Goal: Task Accomplishment & Management: Manage account settings

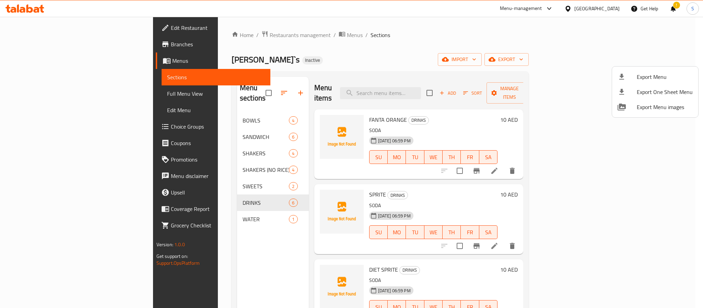
click at [595, 2] on div at bounding box center [351, 154] width 703 height 308
click at [594, 6] on div "[GEOGRAPHIC_DATA]" at bounding box center [597, 9] width 45 height 8
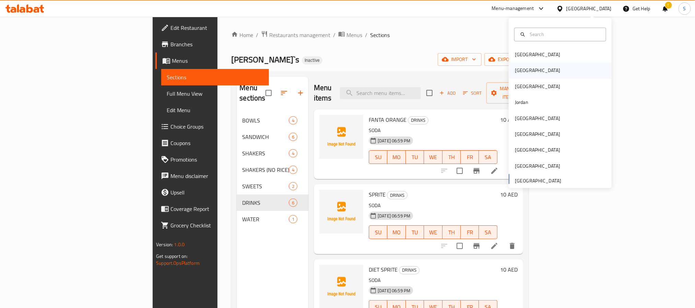
click at [540, 63] on div "Egypt" at bounding box center [560, 71] width 103 height 16
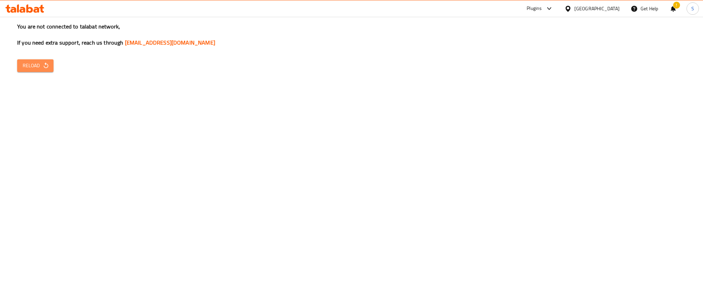
click at [45, 65] on icon "button" at bounding box center [46, 65] width 7 height 7
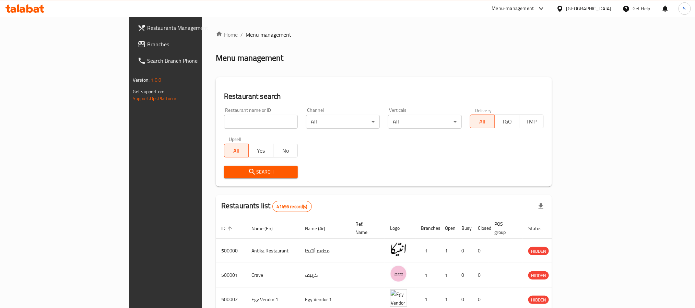
click at [132, 36] on link "Branches" at bounding box center [188, 44] width 113 height 16
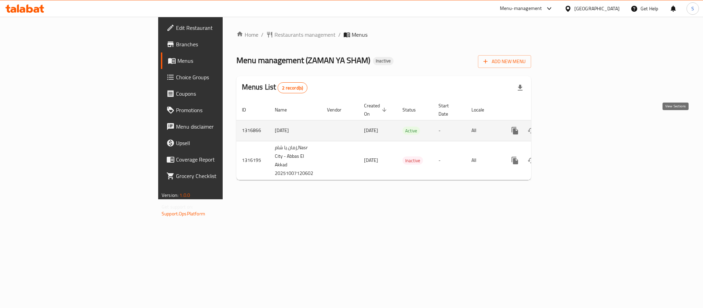
click at [568, 128] on icon "enhanced table" at bounding box center [565, 131] width 6 height 6
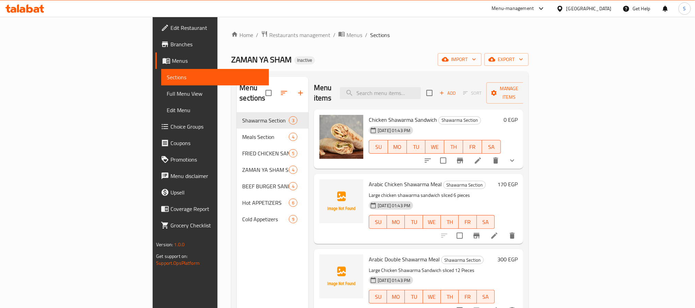
click at [601, 13] on div "Egypt" at bounding box center [584, 8] width 66 height 16
click at [567, 12] on div at bounding box center [562, 9] width 10 height 8
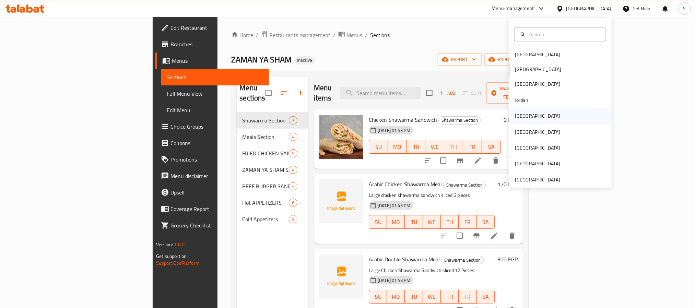
click at [532, 116] on div "Kuwait" at bounding box center [560, 116] width 103 height 16
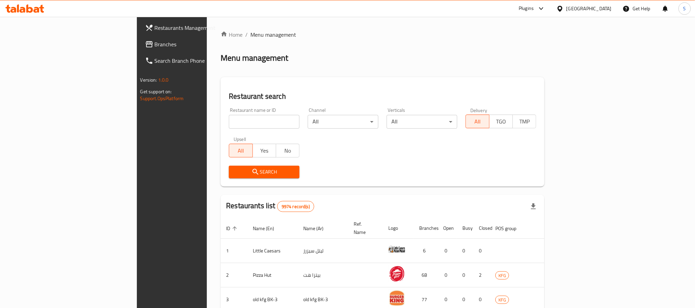
click at [155, 40] on span "Branches" at bounding box center [201, 44] width 93 height 8
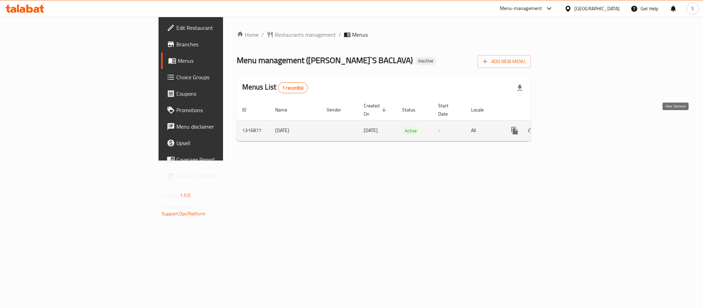
click at [568, 127] on icon "enhanced table" at bounding box center [564, 131] width 8 height 8
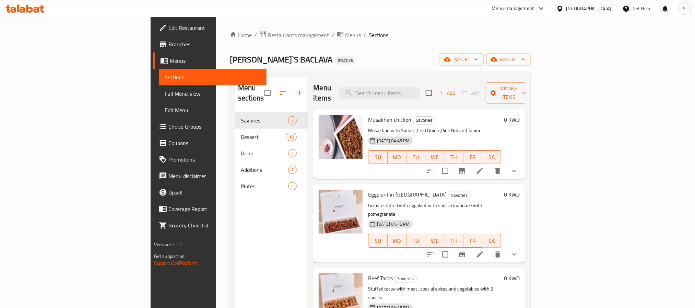
click at [602, 16] on div "Menu-management Kuwait Get Help S" at bounding box center [347, 8] width 695 height 17
click at [602, 15] on div "Kuwait" at bounding box center [584, 8] width 66 height 16
click at [601, 8] on div "Kuwait" at bounding box center [589, 9] width 45 height 8
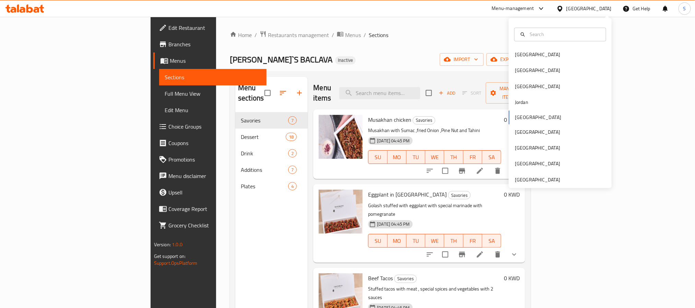
click at [557, 185] on div "Bahrain Egypt Iraq Jordan Kuwait Oman Qatar Saudi Arabia United Arab Emirates" at bounding box center [560, 103] width 103 height 170
click at [557, 181] on div "[GEOGRAPHIC_DATA]" at bounding box center [560, 180] width 103 height 16
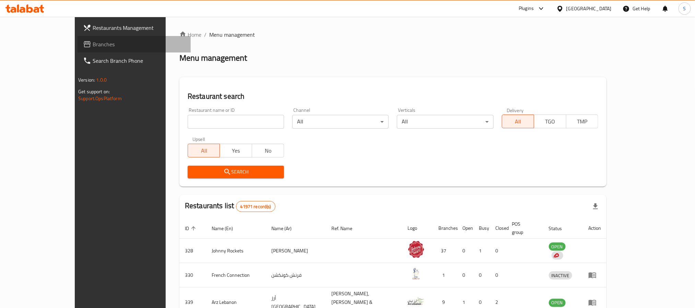
click at [83, 42] on icon at bounding box center [87, 44] width 8 height 8
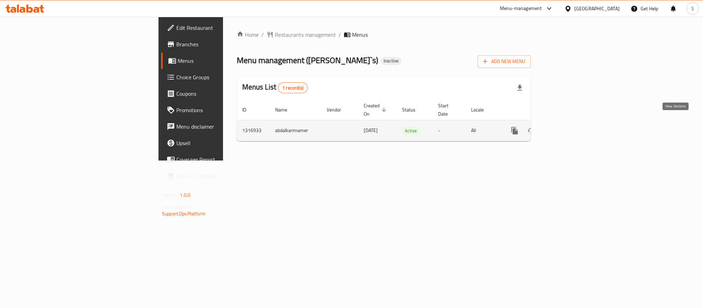
click at [572, 127] on link "enhanced table" at bounding box center [564, 131] width 16 height 16
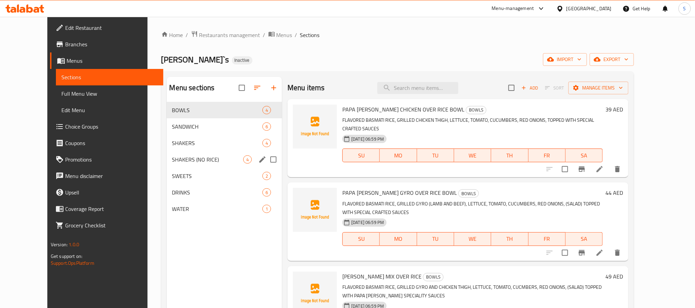
click at [178, 161] on span "SHAKERS (NO RICE)" at bounding box center [207, 159] width 71 height 8
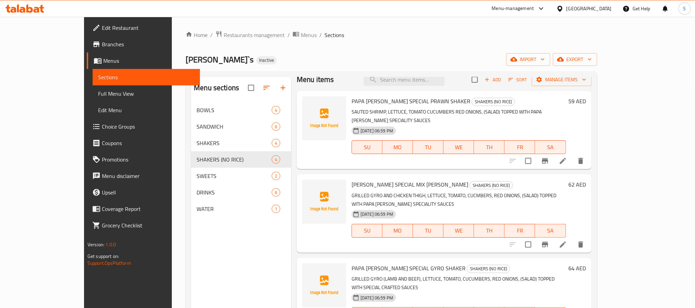
scroll to position [96, 0]
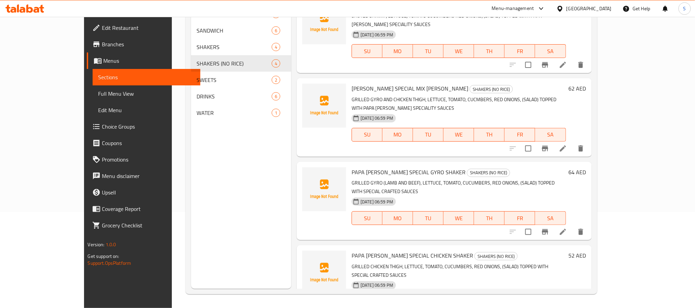
click at [368, 167] on span "PAPA [PERSON_NAME] SPECIAL GYRO SHAKER" at bounding box center [409, 172] width 114 height 10
copy h6 "PAPA [PERSON_NAME] SPECIAL GYRO SHAKER"
click at [369, 251] on span "PAPA [PERSON_NAME] SPECIAL CHICKEN SHAKER" at bounding box center [412, 256] width 121 height 10
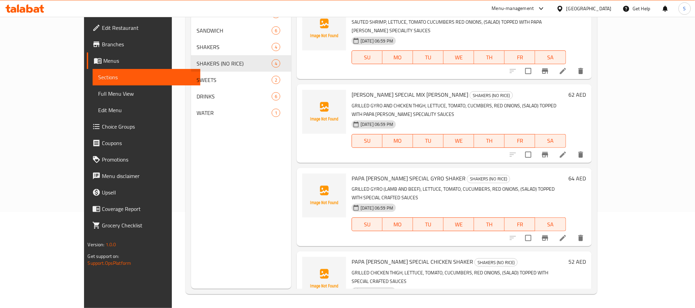
scroll to position [0, 0]
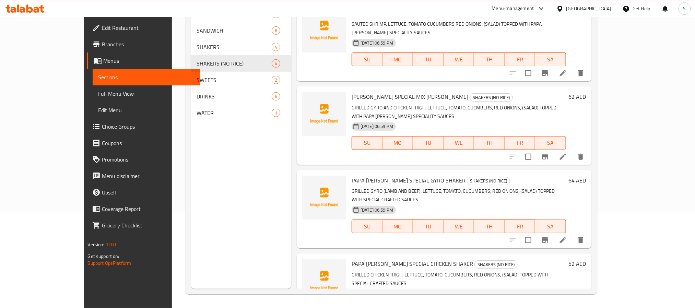
click at [385, 92] on span "[PERSON_NAME] SPECIAL MIX [PERSON_NAME]" at bounding box center [410, 97] width 117 height 10
copy h6 "[PERSON_NAME] SPECIAL MIX [PERSON_NAME]"
